Goal: Task Accomplishment & Management: Use online tool/utility

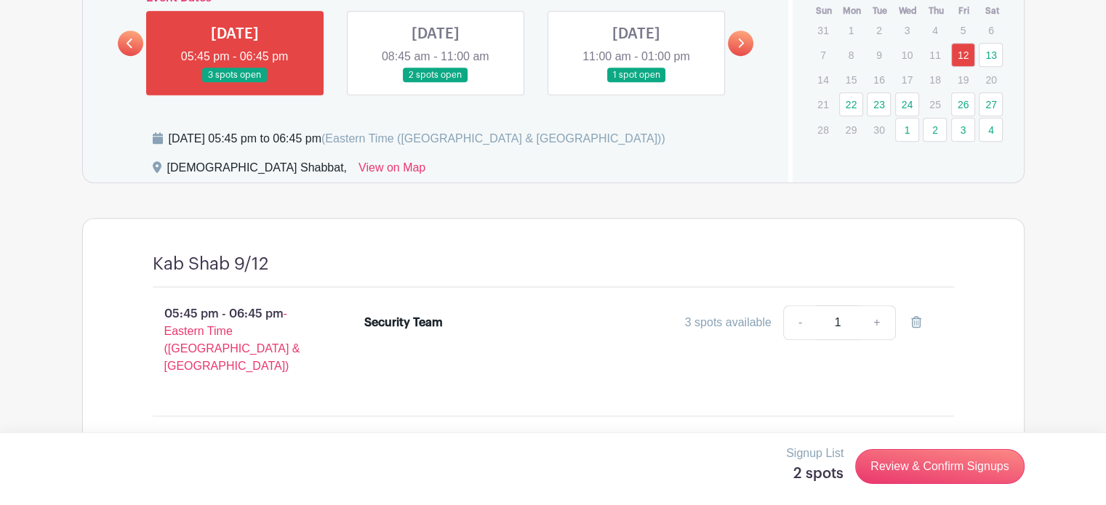
scroll to position [491, 0]
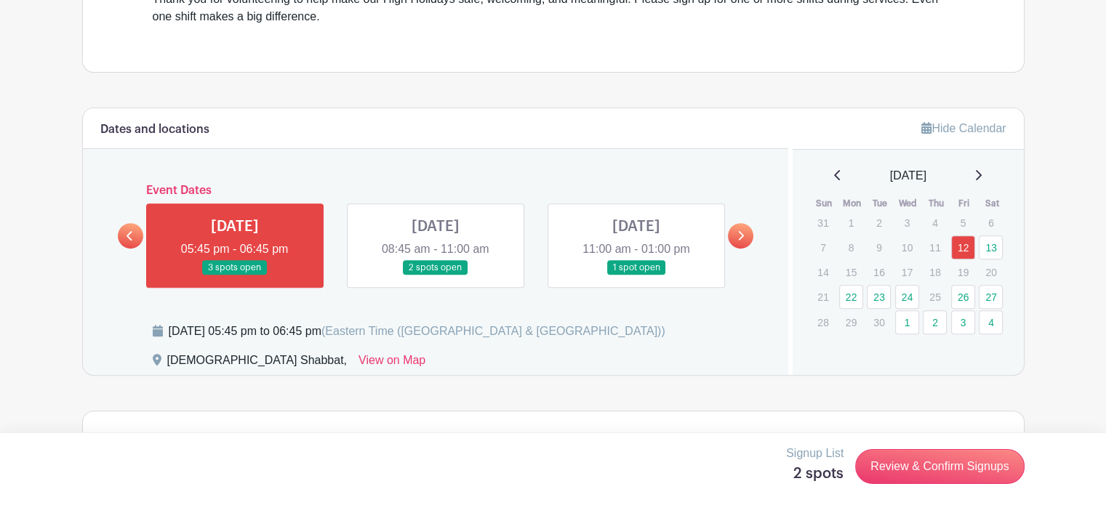
click at [435, 276] on link at bounding box center [435, 276] width 0 height 0
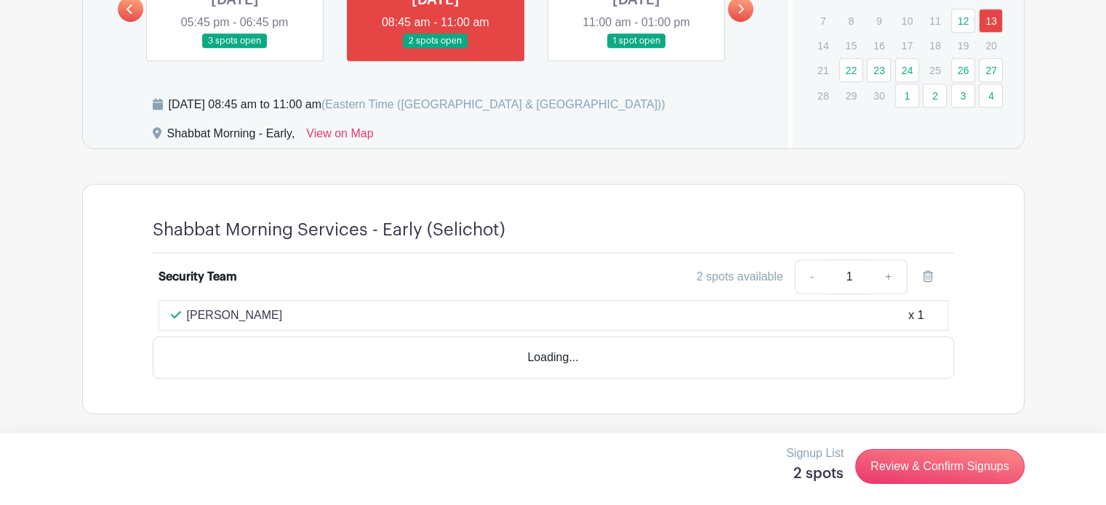
scroll to position [738, 0]
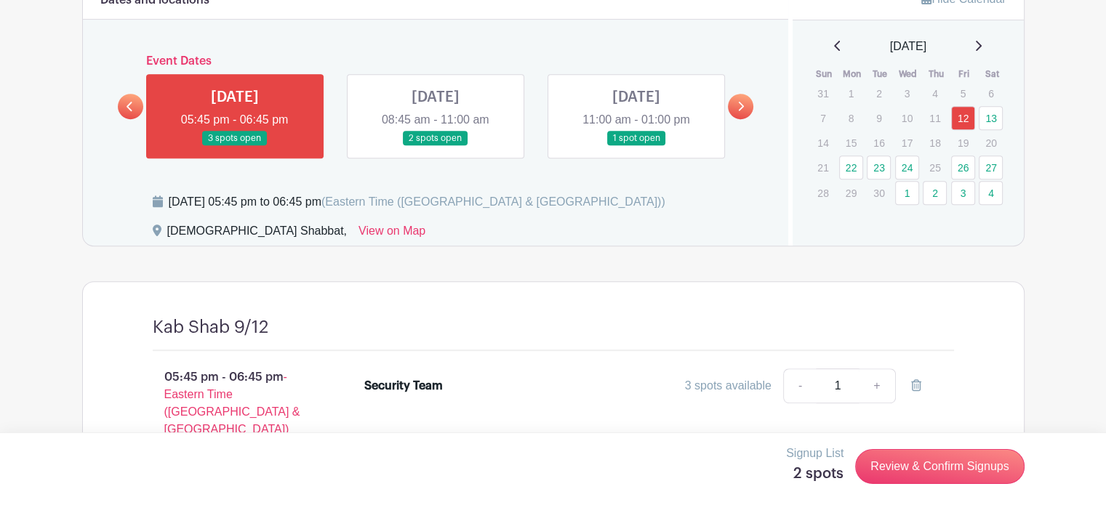
scroll to position [491, 0]
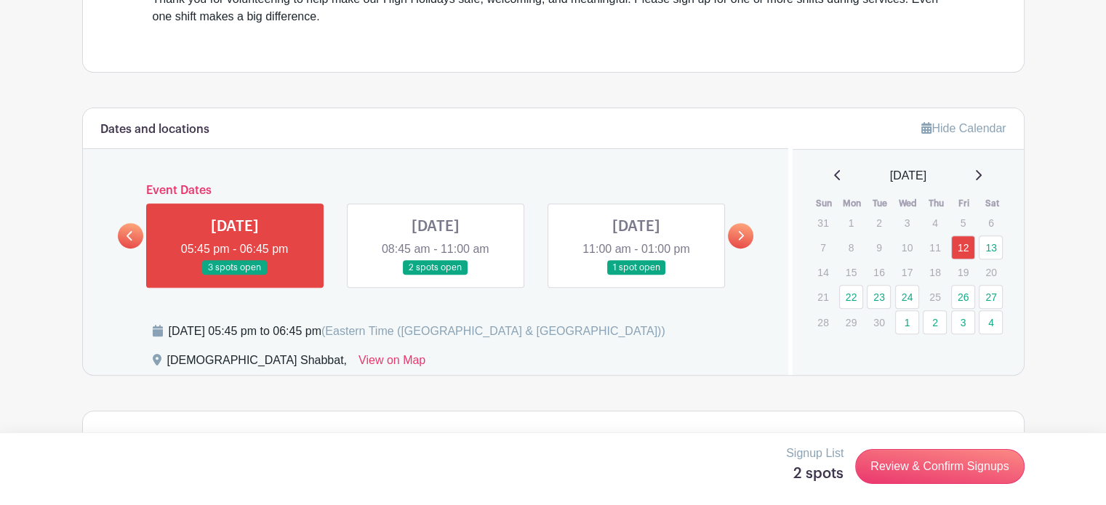
click at [435, 276] on link at bounding box center [435, 276] width 0 height 0
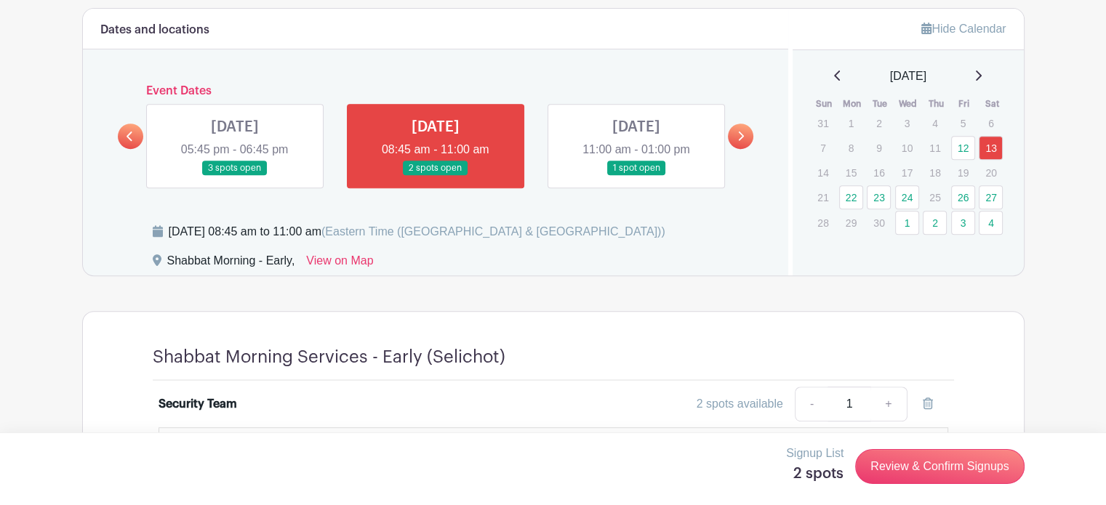
scroll to position [593, 0]
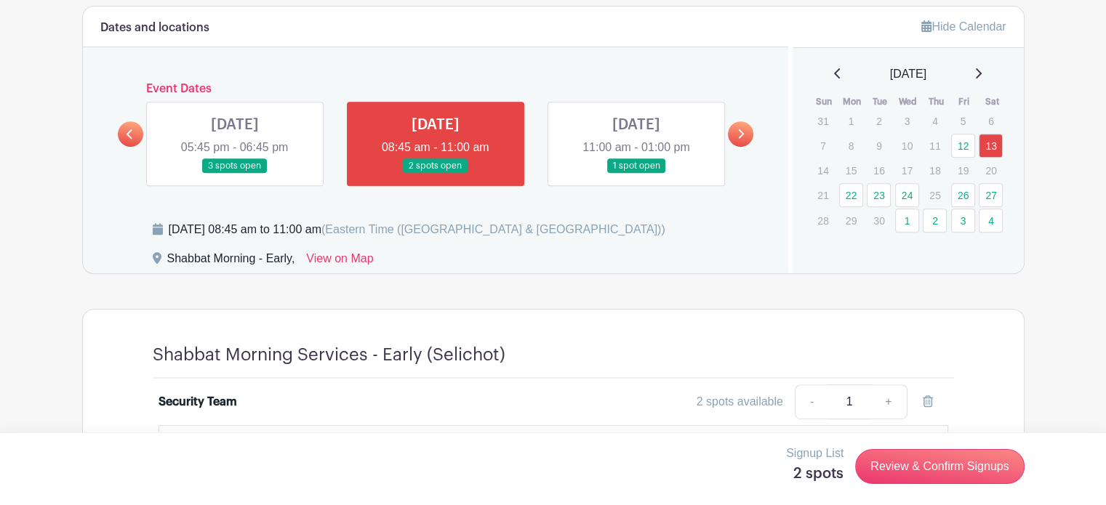
click at [435, 174] on link at bounding box center [435, 174] width 0 height 0
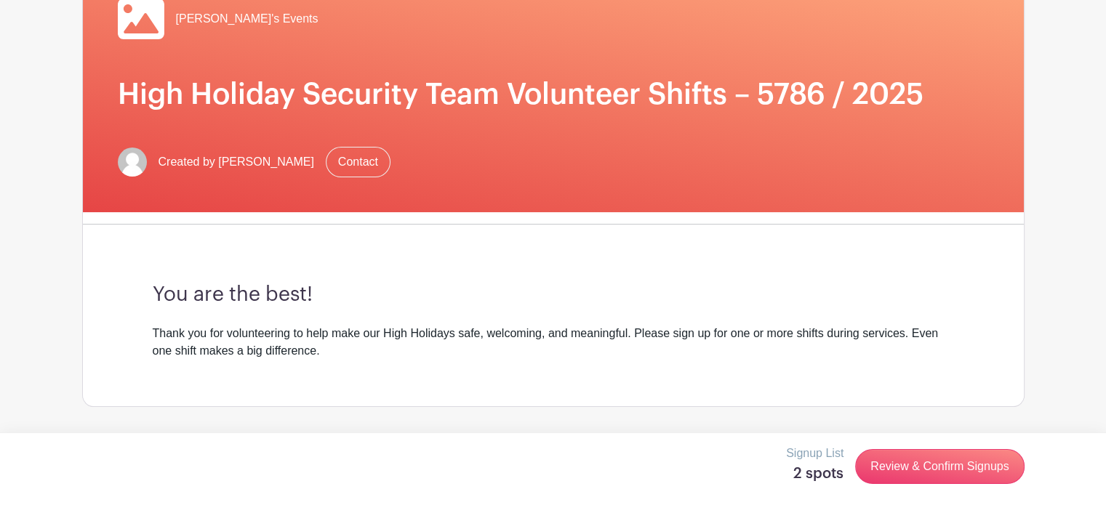
scroll to position [0, 0]
